Goal: Task Accomplishment & Management: Use online tool/utility

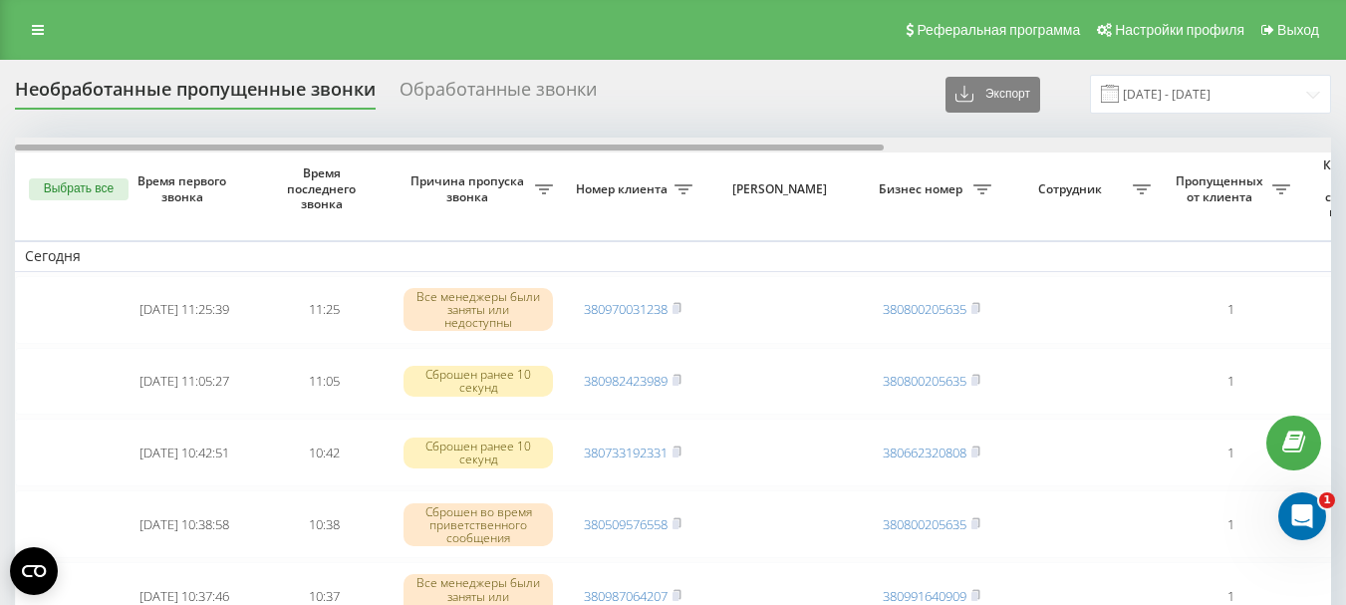
drag, startPoint x: 412, startPoint y: 147, endPoint x: 338, endPoint y: 198, distance: 90.3
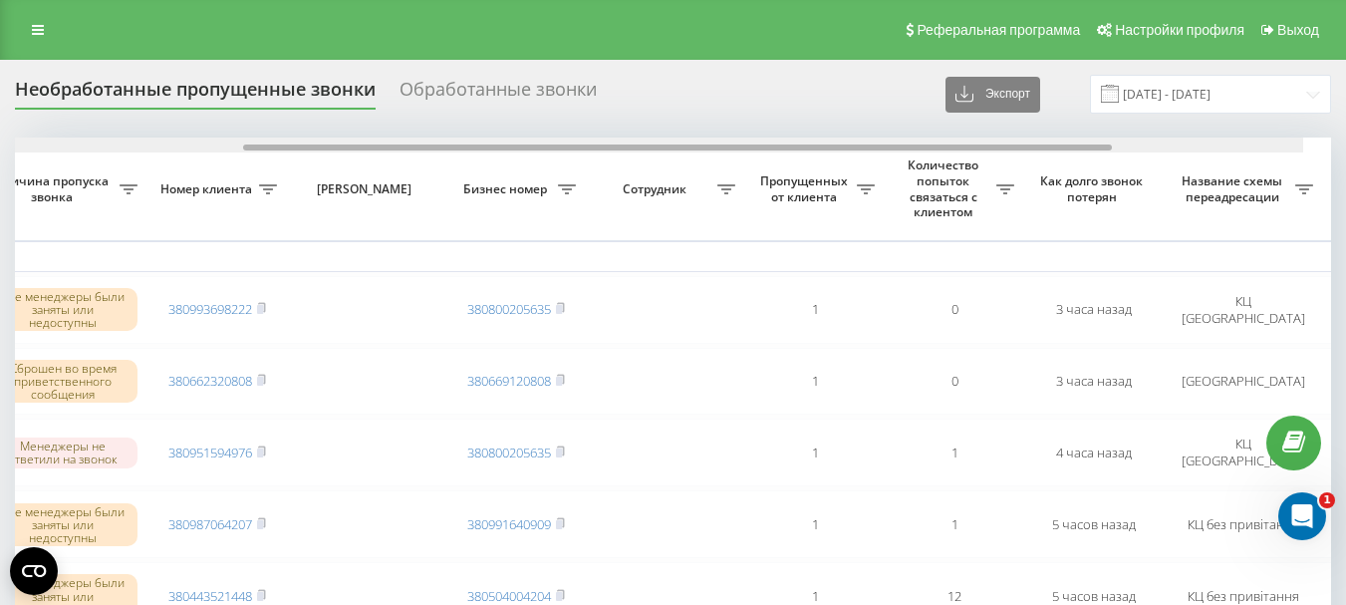
scroll to position [0, 443]
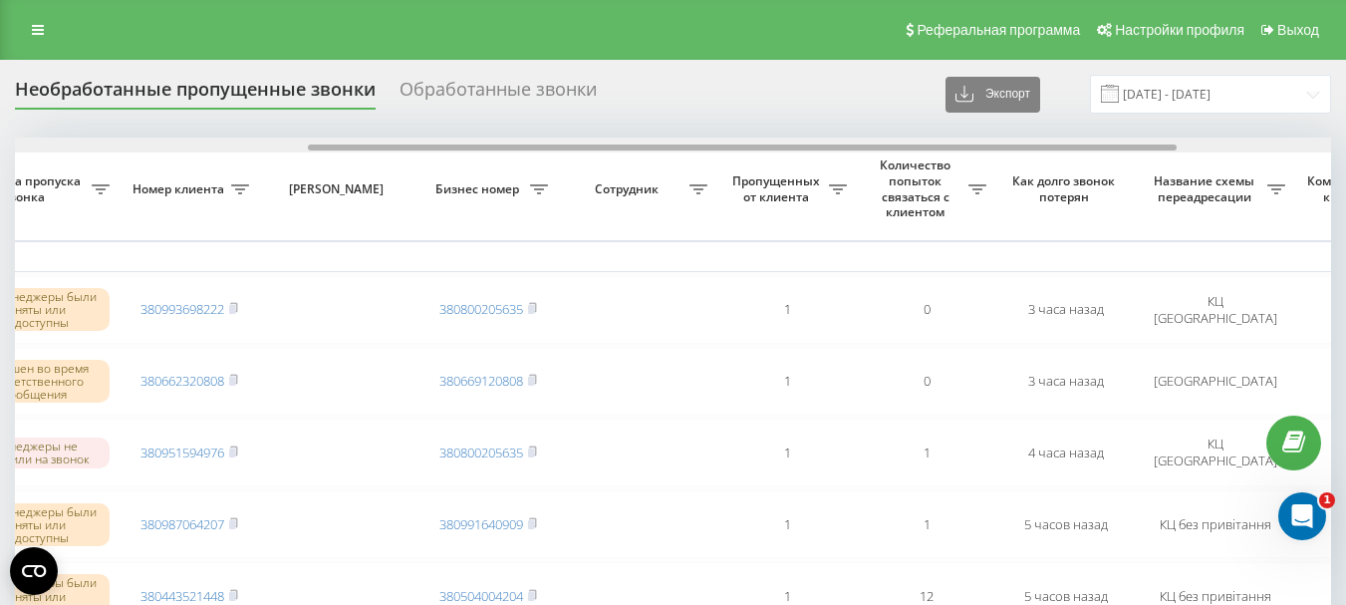
drag, startPoint x: 728, startPoint y: 148, endPoint x: 1021, endPoint y: 152, distance: 292.9
click at [1021, 152] on div at bounding box center [673, 144] width 1316 height 15
